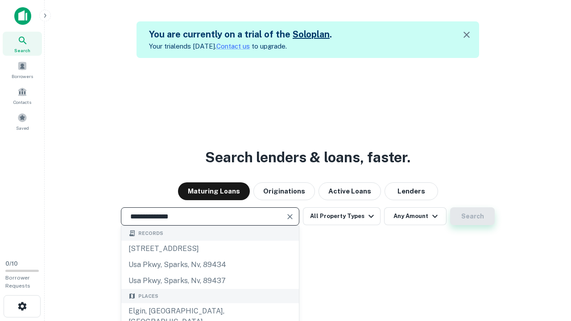
type input "**********"
click at [472, 216] on button "Search" at bounding box center [472, 216] width 45 height 18
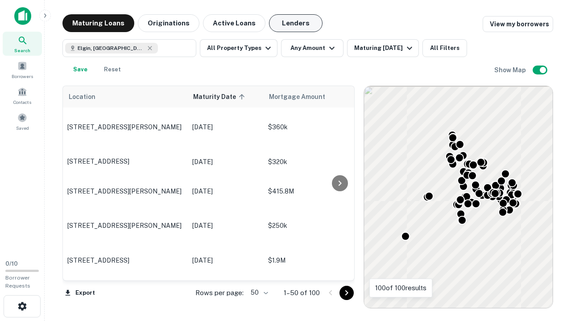
click at [296, 23] on button "Lenders" at bounding box center [296, 23] width 54 height 18
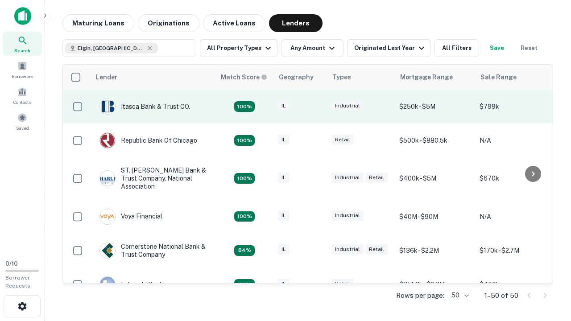
click at [317, 107] on div "IL" at bounding box center [300, 107] width 45 height 12
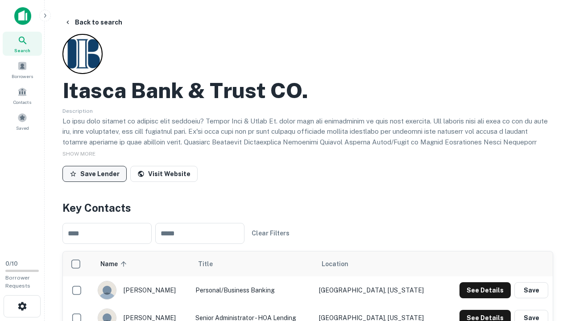
click at [95, 174] on button "Save Lender" at bounding box center [94, 174] width 64 height 16
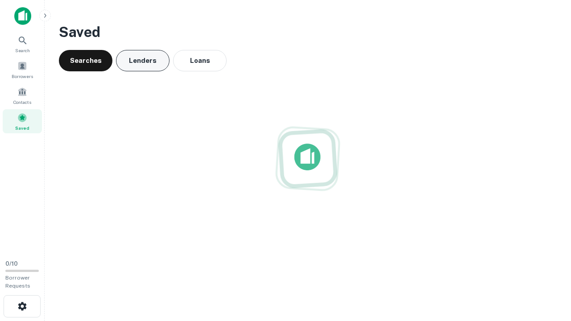
click at [143, 61] on button "Lenders" at bounding box center [143, 60] width 54 height 21
